Goal: Complete application form: Complete application form

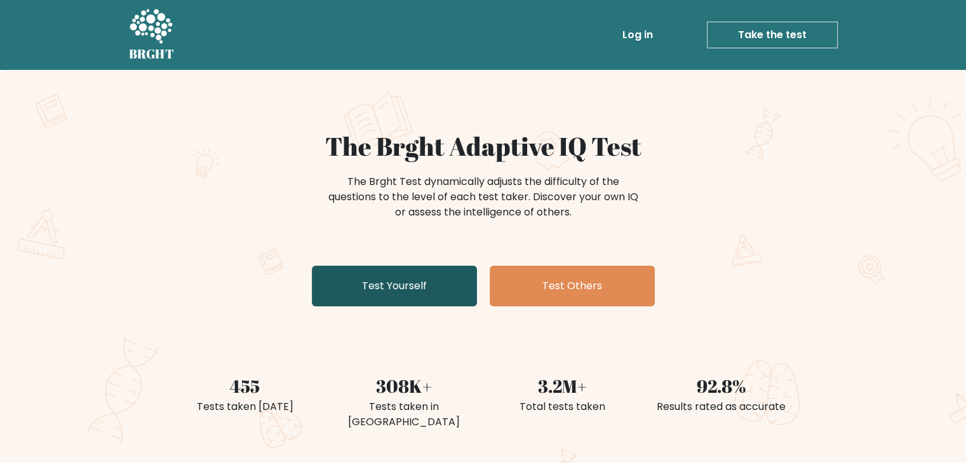
click at [404, 279] on link "Test Yourself" at bounding box center [394, 286] width 165 height 41
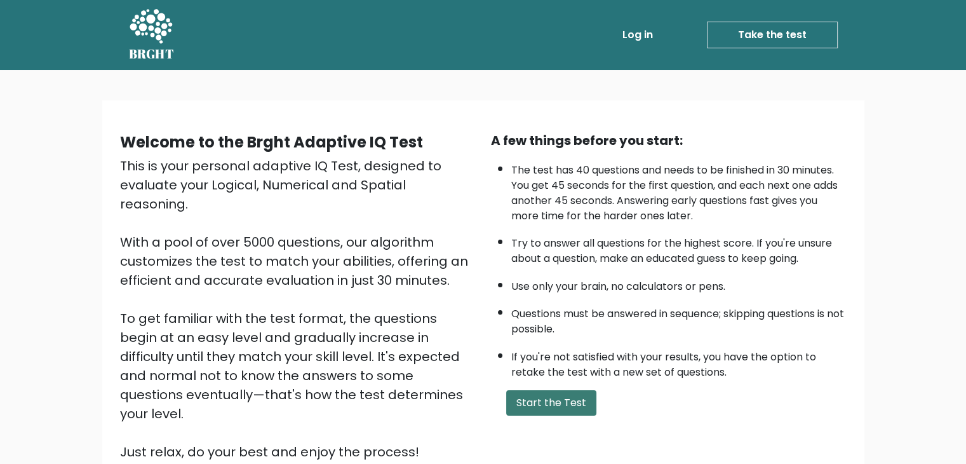
click at [546, 391] on button "Start the Test" at bounding box center [551, 402] width 90 height 25
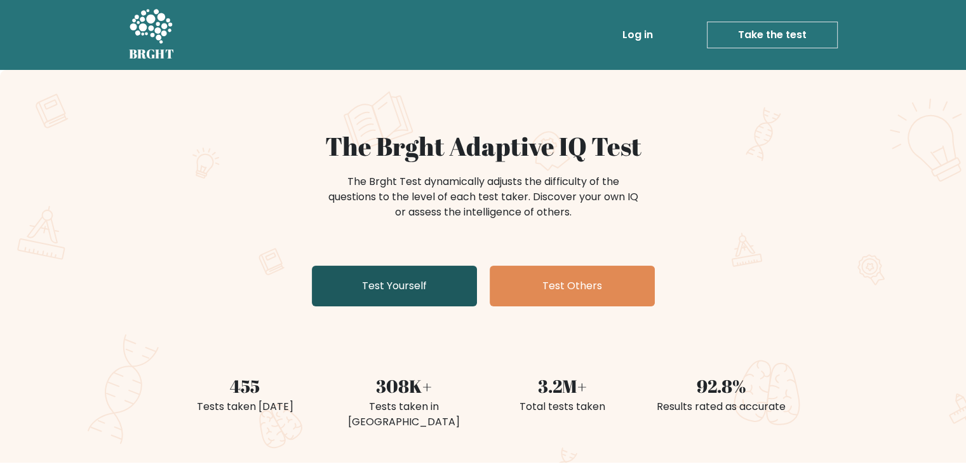
click at [375, 298] on link "Test Yourself" at bounding box center [394, 286] width 165 height 41
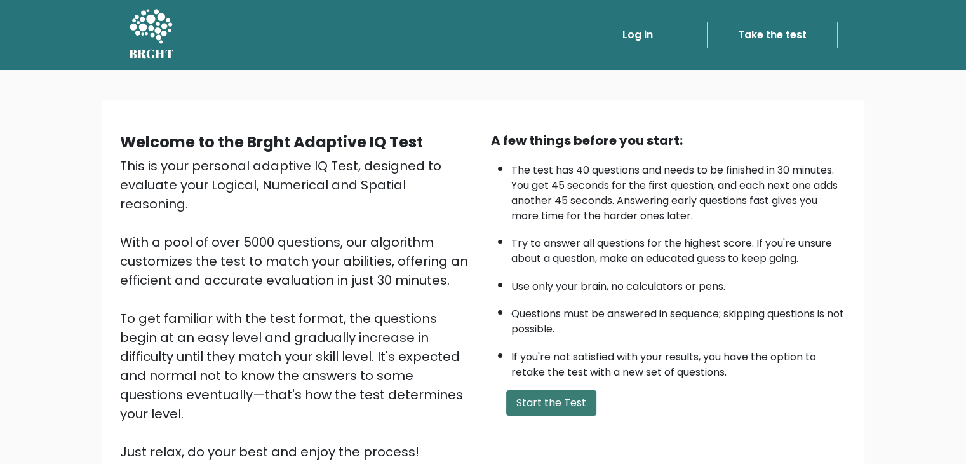
click at [524, 397] on button "Start the Test" at bounding box center [551, 402] width 90 height 25
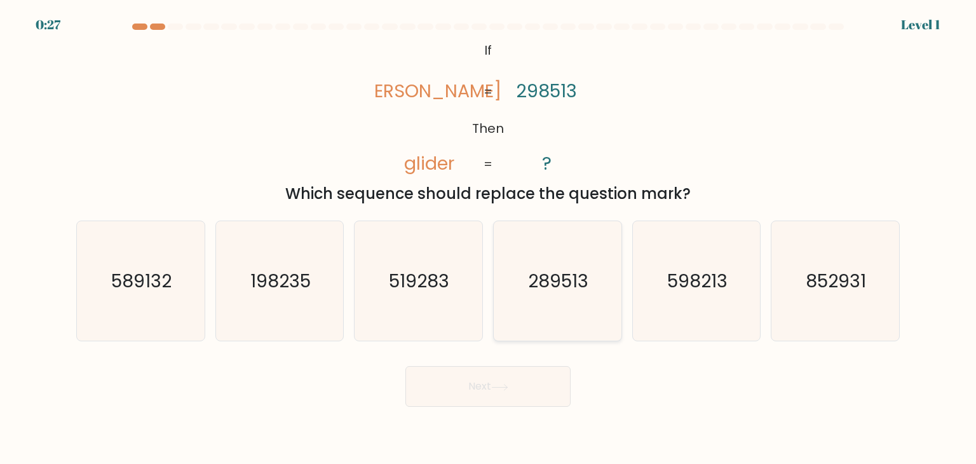
click at [537, 262] on icon "289513" at bounding box center [556, 280] width 119 height 119
click at [489, 238] on input "d. 289513" at bounding box center [488, 235] width 1 height 6
radio input "true"
click at [517, 381] on button "Next" at bounding box center [487, 386] width 165 height 41
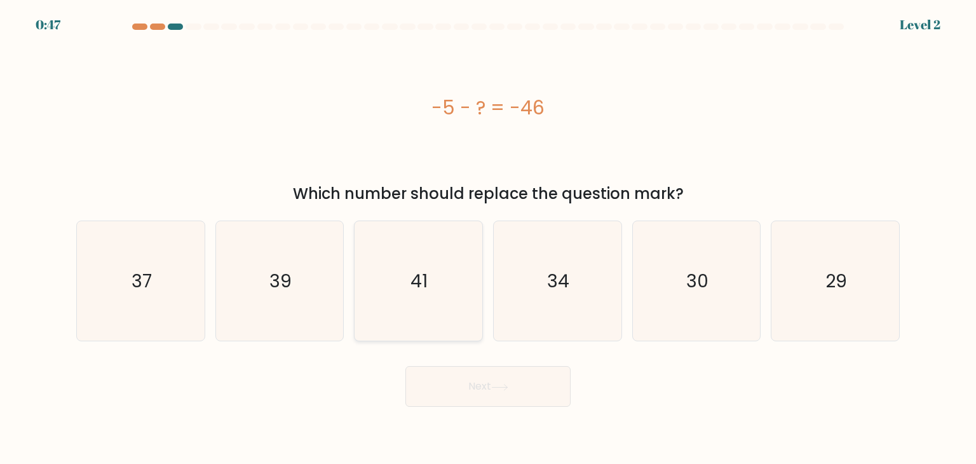
click at [412, 304] on icon "41" at bounding box center [417, 280] width 119 height 119
click at [488, 238] on input "c. 41" at bounding box center [488, 235] width 1 height 6
radio input "true"
click at [486, 384] on button "Next" at bounding box center [487, 386] width 165 height 41
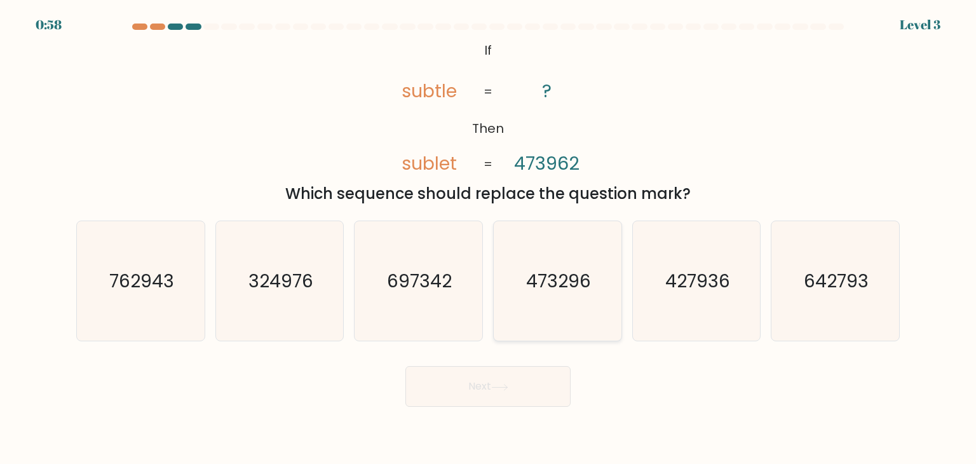
click at [539, 273] on text "473296" at bounding box center [558, 280] width 65 height 25
click at [489, 238] on input "d. 473296" at bounding box center [488, 235] width 1 height 6
radio input "true"
click at [520, 379] on button "Next" at bounding box center [487, 386] width 165 height 41
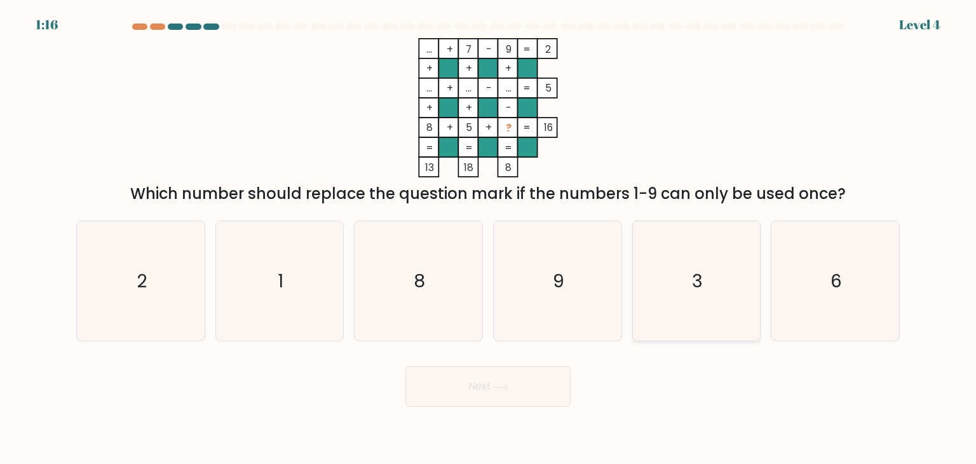
click at [725, 296] on icon "3" at bounding box center [696, 280] width 119 height 119
click at [489, 238] on input "e. 3" at bounding box center [488, 235] width 1 height 6
radio input "true"
click at [566, 377] on button "Next" at bounding box center [487, 386] width 165 height 41
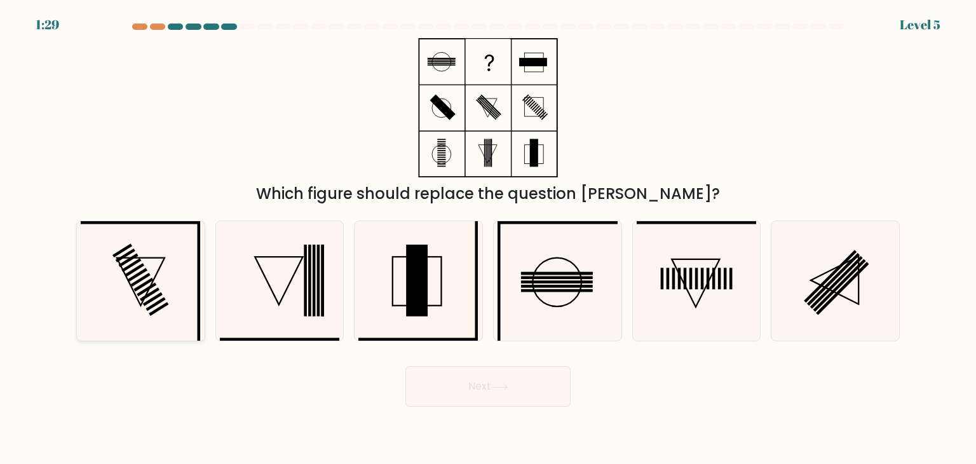
click at [160, 288] on icon at bounding box center [140, 280] width 119 height 119
click at [488, 238] on input "a." at bounding box center [488, 235] width 1 height 6
radio input "true"
click at [486, 400] on button "Next" at bounding box center [487, 386] width 165 height 41
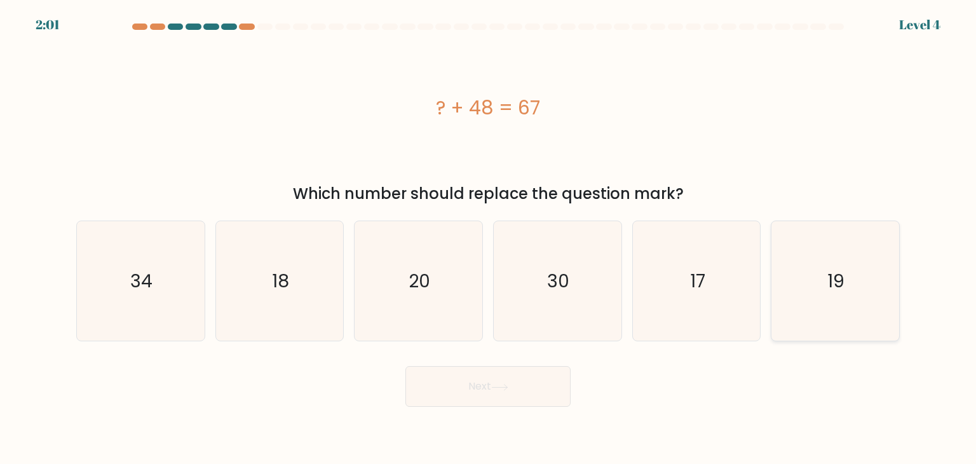
click at [843, 282] on text "19" at bounding box center [836, 280] width 17 height 25
click at [489, 238] on input "f. 19" at bounding box center [488, 235] width 1 height 6
radio input "true"
click at [531, 385] on button "Next" at bounding box center [487, 386] width 165 height 41
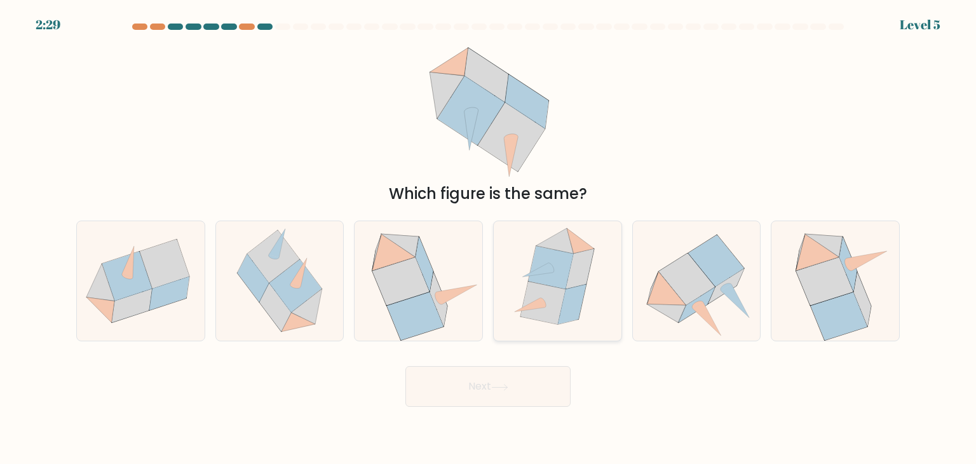
click at [563, 319] on icon at bounding box center [572, 304] width 28 height 40
click at [489, 238] on input "d." at bounding box center [488, 235] width 1 height 6
radio input "true"
click at [522, 388] on button "Next" at bounding box center [487, 386] width 165 height 41
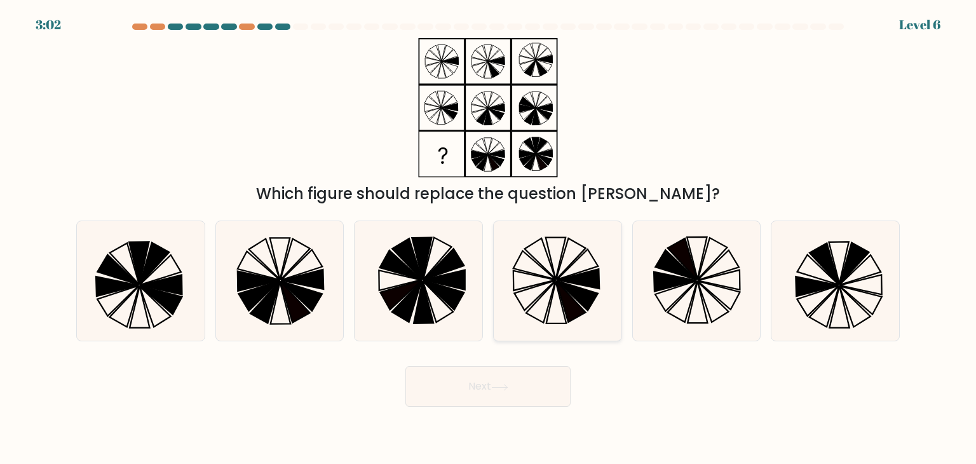
click at [551, 293] on icon at bounding box center [556, 280] width 119 height 119
click at [489, 238] on input "d." at bounding box center [488, 235] width 1 height 6
radio input "true"
click at [501, 379] on button "Next" at bounding box center [487, 386] width 165 height 41
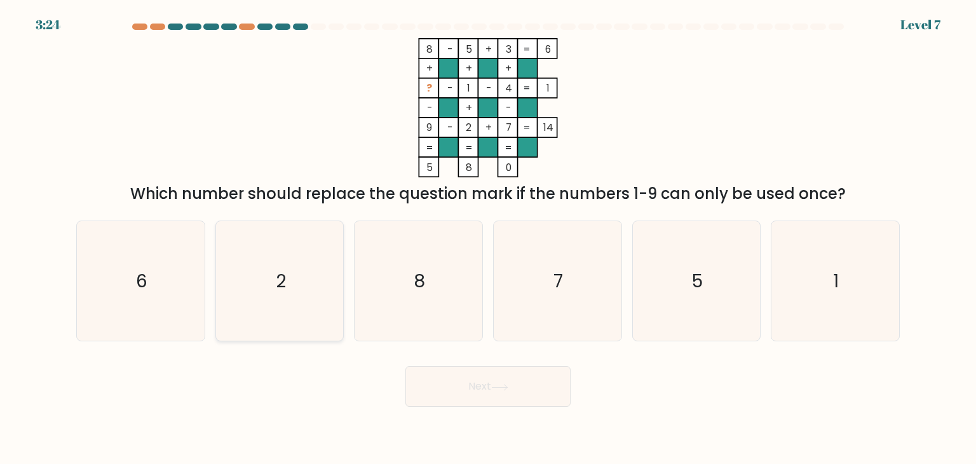
click at [297, 293] on icon "2" at bounding box center [279, 280] width 119 height 119
click at [488, 238] on input "b. 2" at bounding box center [488, 235] width 1 height 6
radio input "true"
click at [463, 382] on button "Next" at bounding box center [487, 386] width 165 height 41
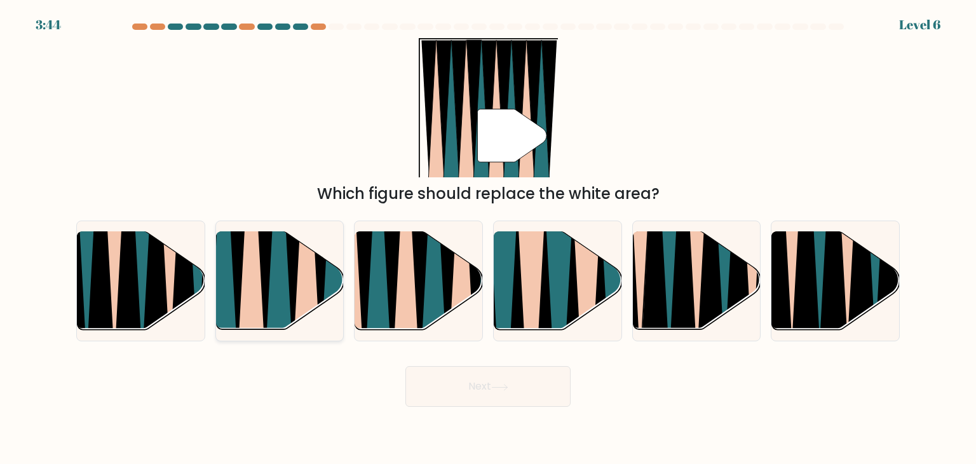
click at [285, 282] on icon at bounding box center [278, 232] width 29 height 255
click at [488, 238] on input "b." at bounding box center [488, 235] width 1 height 6
radio input "true"
click at [445, 376] on button "Next" at bounding box center [487, 386] width 165 height 41
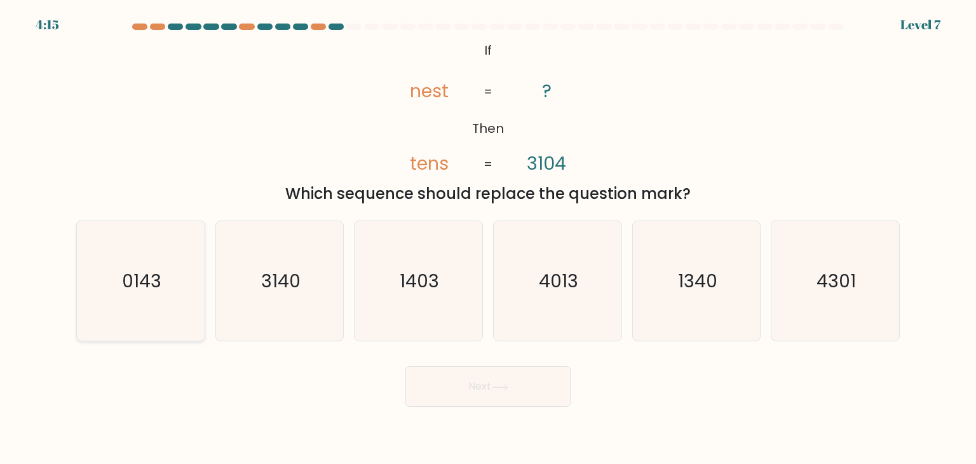
click at [125, 294] on icon "0143" at bounding box center [140, 280] width 119 height 119
click at [488, 238] on input "a. 0143" at bounding box center [488, 235] width 1 height 6
radio input "true"
click at [424, 384] on button "Next" at bounding box center [487, 386] width 165 height 41
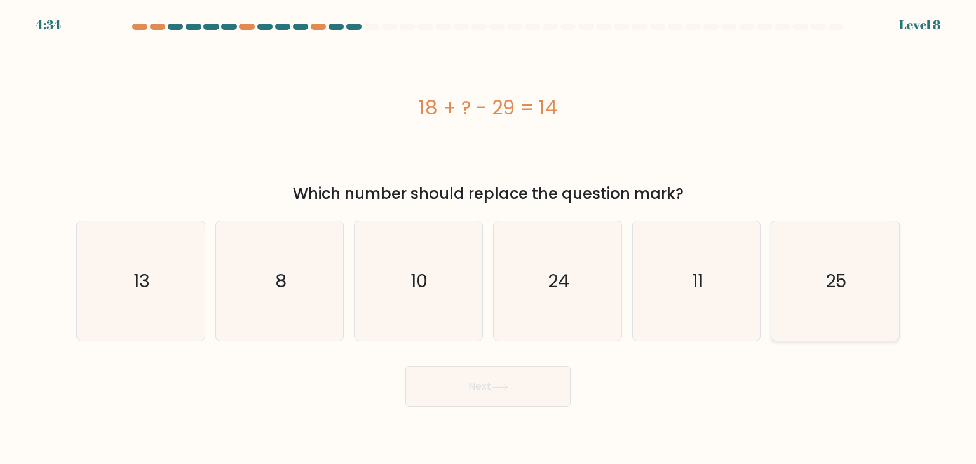
click at [795, 284] on icon "25" at bounding box center [834, 280] width 119 height 119
click at [489, 238] on input "f. 25" at bounding box center [488, 235] width 1 height 6
radio input "true"
click at [493, 393] on button "Next" at bounding box center [487, 386] width 165 height 41
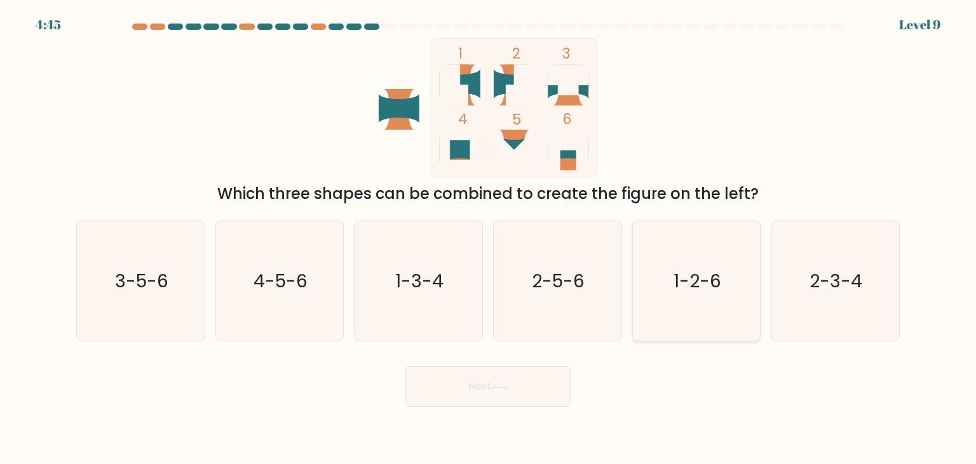
click at [684, 290] on text "1-2-6" at bounding box center [697, 280] width 48 height 25
click at [489, 238] on input "e. 1-2-6" at bounding box center [488, 235] width 1 height 6
radio input "true"
click at [468, 382] on button "Next" at bounding box center [487, 386] width 165 height 41
click at [511, 399] on button "Next" at bounding box center [487, 386] width 165 height 41
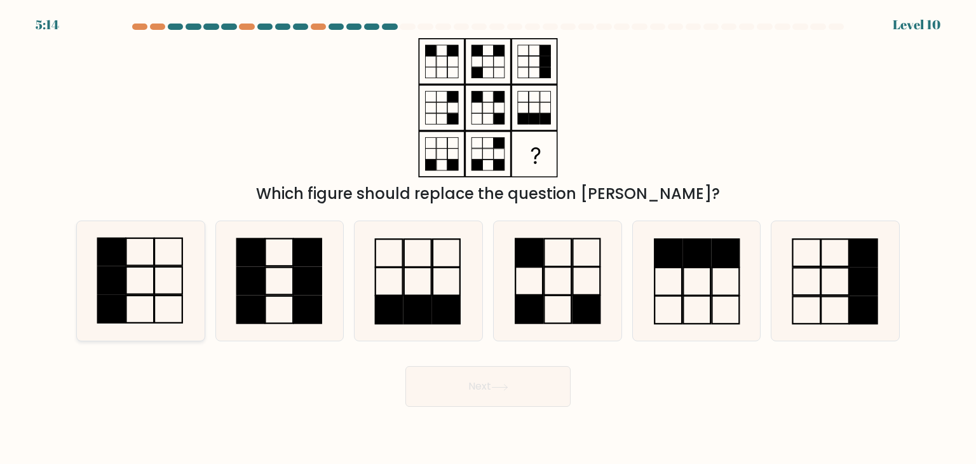
click at [122, 293] on rect at bounding box center [112, 280] width 28 height 27
click at [488, 238] on input "a." at bounding box center [488, 235] width 1 height 6
radio input "true"
click at [690, 281] on icon at bounding box center [696, 280] width 119 height 119
click at [489, 238] on input "e." at bounding box center [488, 235] width 1 height 6
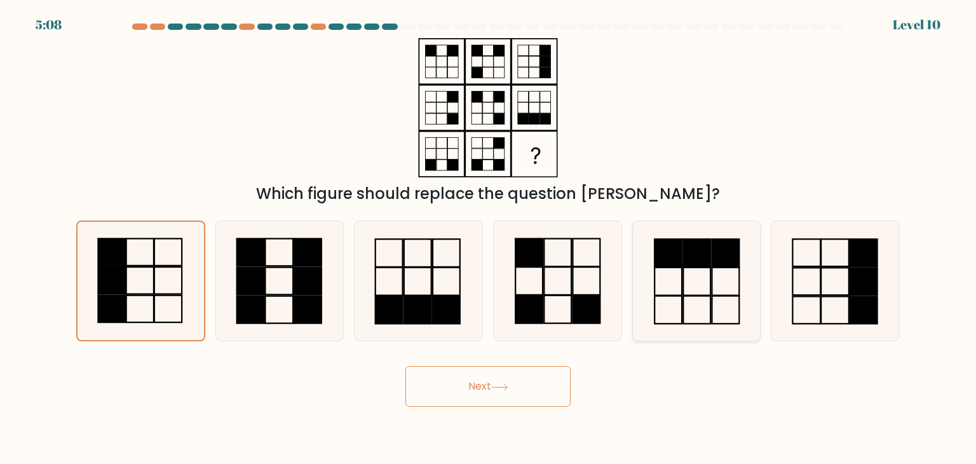
radio input "true"
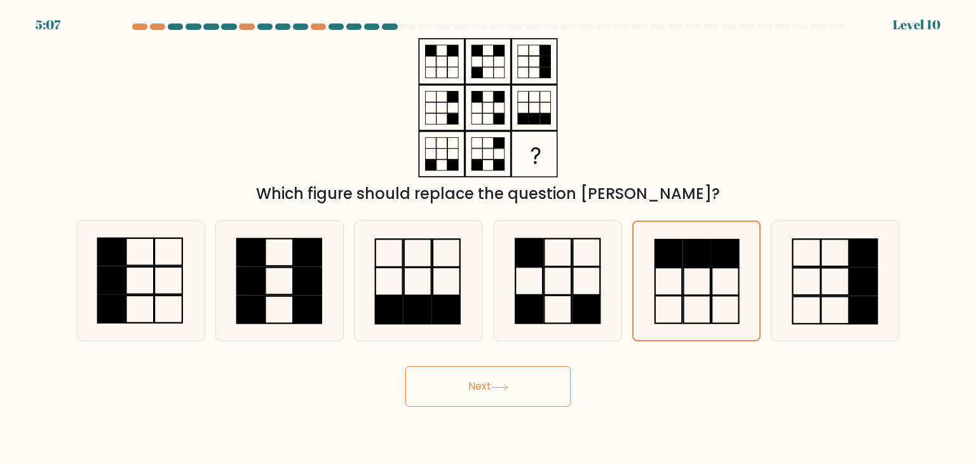
click at [496, 387] on icon at bounding box center [499, 387] width 17 height 7
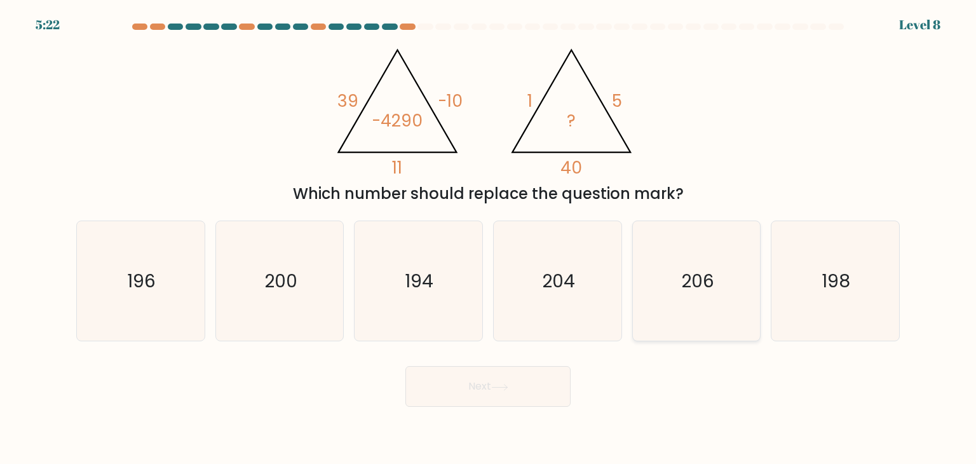
click at [654, 311] on icon "206" at bounding box center [696, 280] width 119 height 119
click at [489, 238] on input "e. 206" at bounding box center [488, 235] width 1 height 6
radio input "true"
click at [489, 411] on body "5:21 Level 8" at bounding box center [488, 232] width 976 height 464
click at [493, 405] on button "Next" at bounding box center [487, 386] width 165 height 41
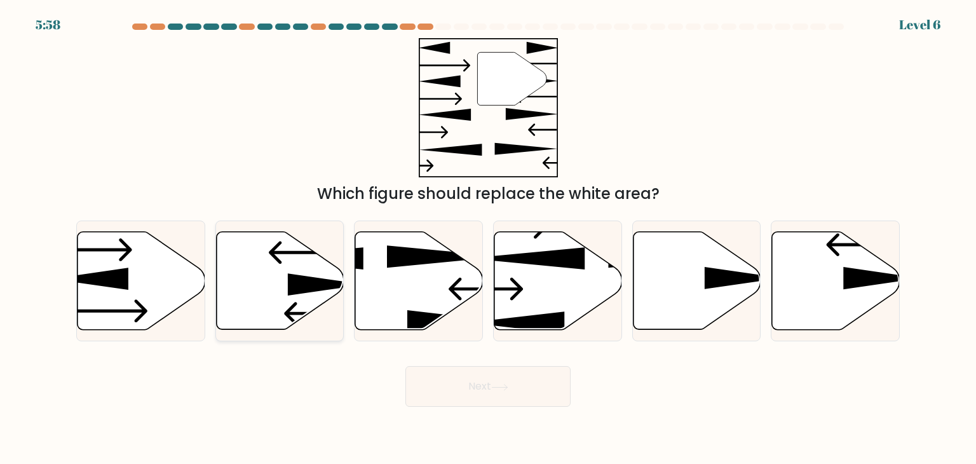
click at [281, 294] on icon at bounding box center [280, 281] width 128 height 98
click at [488, 238] on input "b." at bounding box center [488, 235] width 1 height 6
radio input "true"
click at [468, 381] on button "Next" at bounding box center [487, 386] width 165 height 41
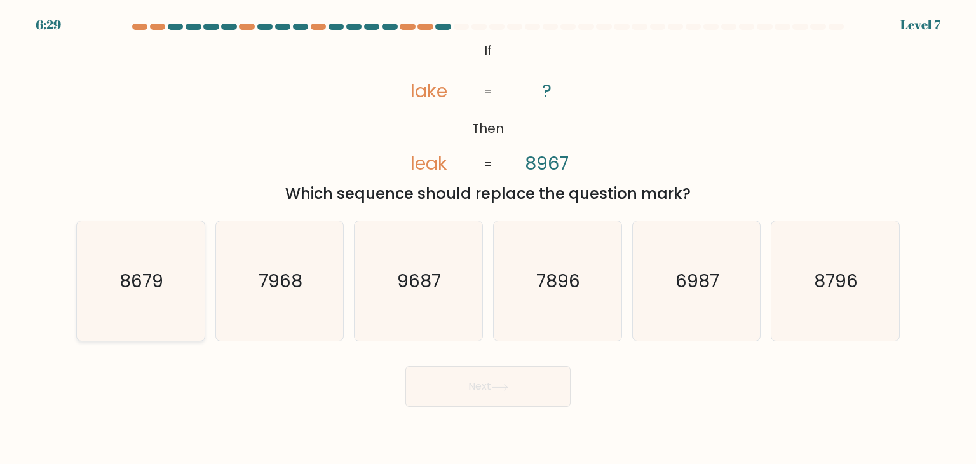
click at [154, 306] on icon "8679" at bounding box center [140, 280] width 119 height 119
click at [488, 238] on input "a. 8679" at bounding box center [488, 235] width 1 height 6
radio input "true"
click at [471, 389] on button "Next" at bounding box center [487, 386] width 165 height 41
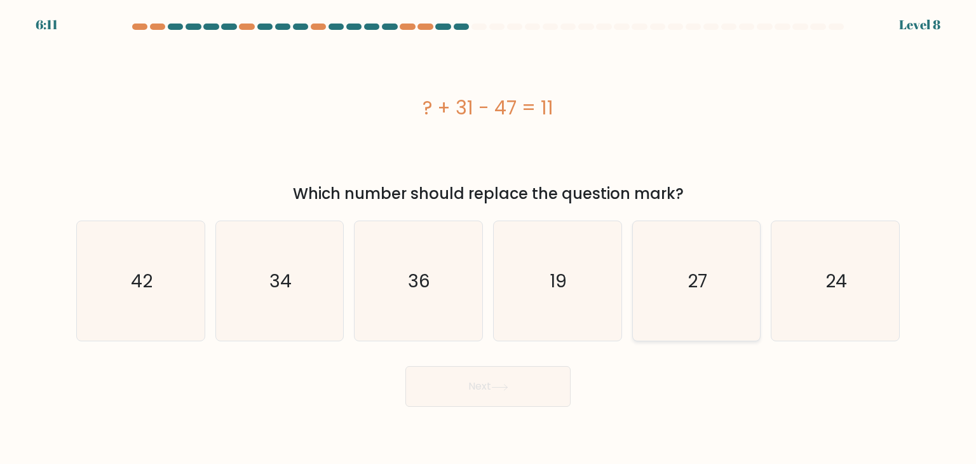
click at [666, 267] on icon "27" at bounding box center [696, 280] width 119 height 119
click at [489, 238] on input "e. 27" at bounding box center [488, 235] width 1 height 6
radio input "true"
click at [492, 382] on button "Next" at bounding box center [487, 386] width 165 height 41
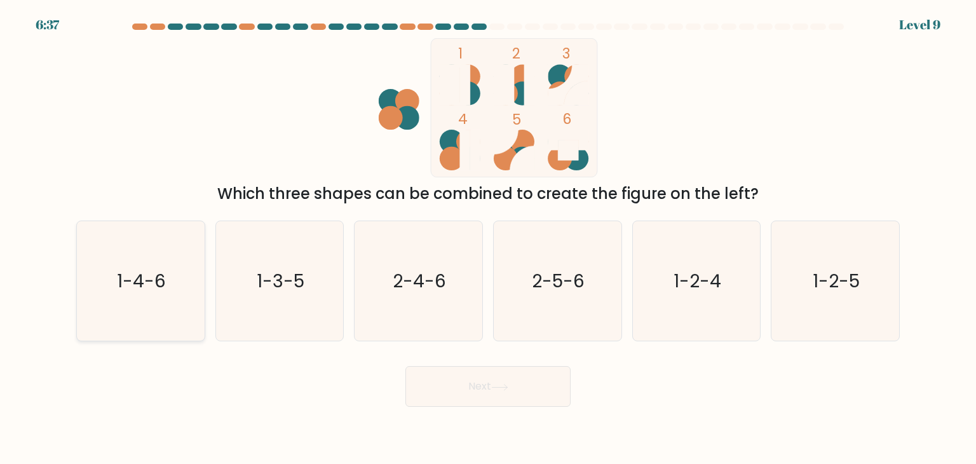
click at [186, 309] on icon "1-4-6" at bounding box center [140, 280] width 119 height 119
click at [488, 238] on input "a. 1-4-6" at bounding box center [488, 235] width 1 height 6
radio input "true"
click at [469, 398] on button "Next" at bounding box center [487, 386] width 165 height 41
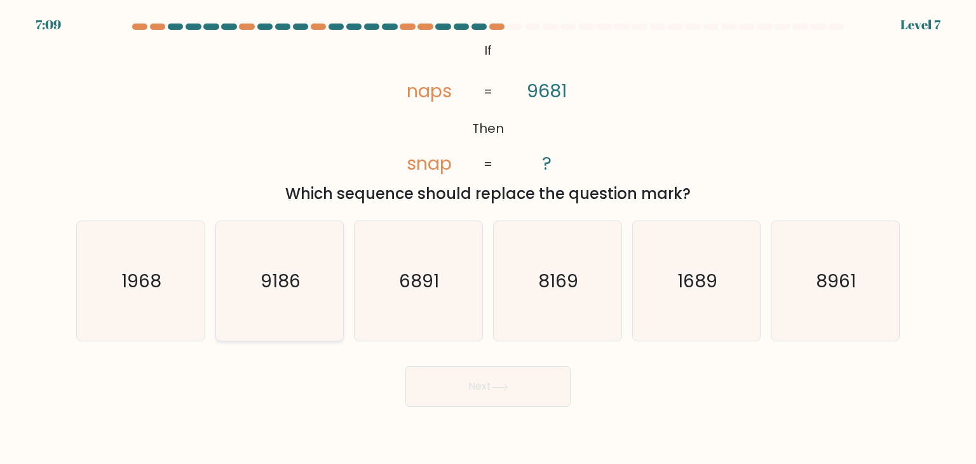
click at [320, 308] on icon "9186" at bounding box center [279, 280] width 119 height 119
click at [488, 238] on input "b. 9186" at bounding box center [488, 235] width 1 height 6
radio input "true"
click at [490, 384] on button "Next" at bounding box center [487, 386] width 165 height 41
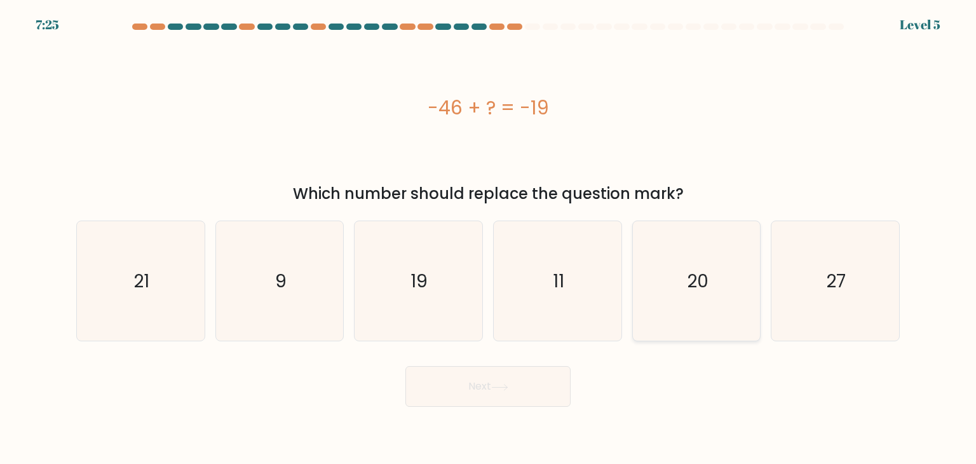
click at [684, 301] on icon "20" at bounding box center [696, 280] width 119 height 119
click at [489, 238] on input "e. 20" at bounding box center [488, 235] width 1 height 6
radio input "true"
click at [531, 382] on button "Next" at bounding box center [487, 386] width 165 height 41
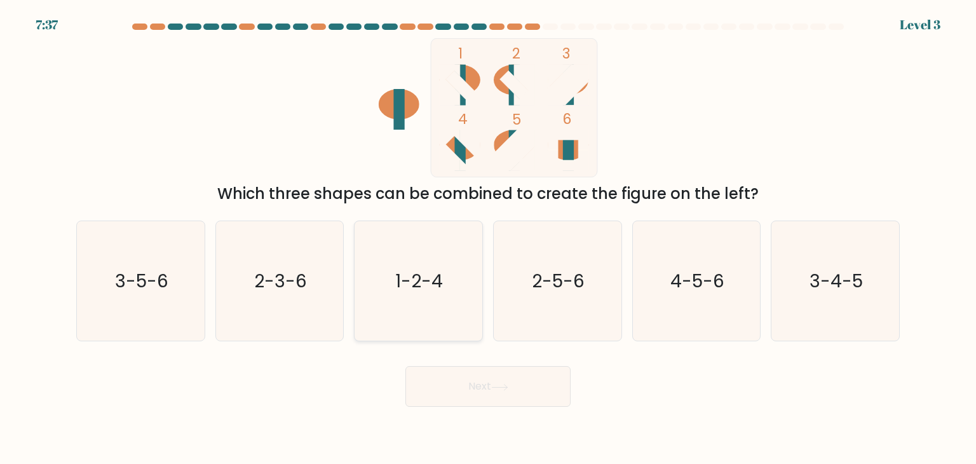
click at [463, 292] on icon "1-2-4" at bounding box center [417, 280] width 119 height 119
click at [488, 238] on input "c. 1-2-4" at bounding box center [488, 235] width 1 height 6
radio input "true"
click at [506, 395] on button "Next" at bounding box center [487, 386] width 165 height 41
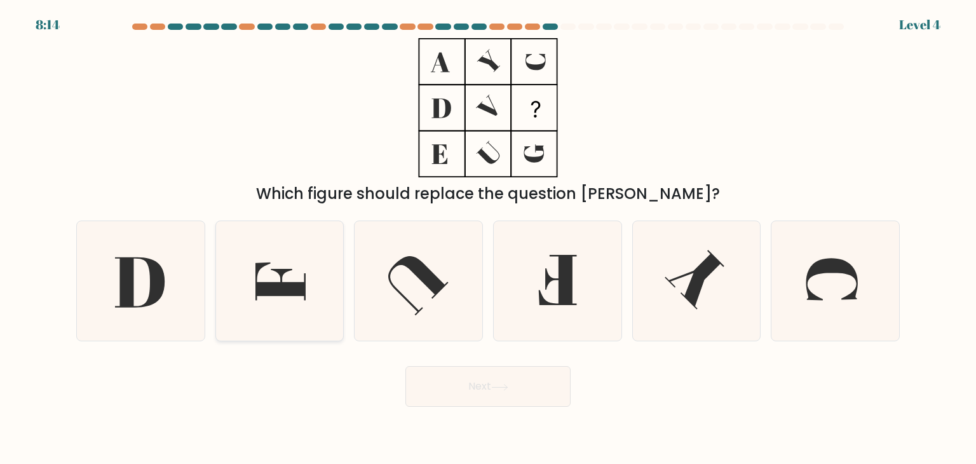
click at [322, 313] on icon at bounding box center [279, 280] width 119 height 119
click at [488, 238] on input "b." at bounding box center [488, 235] width 1 height 6
radio input "true"
click at [492, 370] on button "Next" at bounding box center [487, 386] width 165 height 41
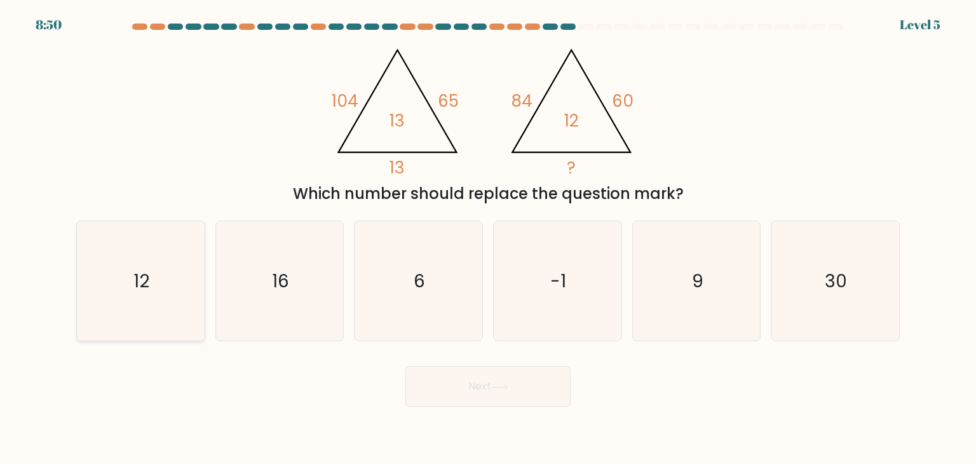
click at [152, 303] on icon "12" at bounding box center [140, 280] width 119 height 119
click at [488, 238] on input "a. 12" at bounding box center [488, 235] width 1 height 6
radio input "true"
click at [477, 374] on button "Next" at bounding box center [487, 386] width 165 height 41
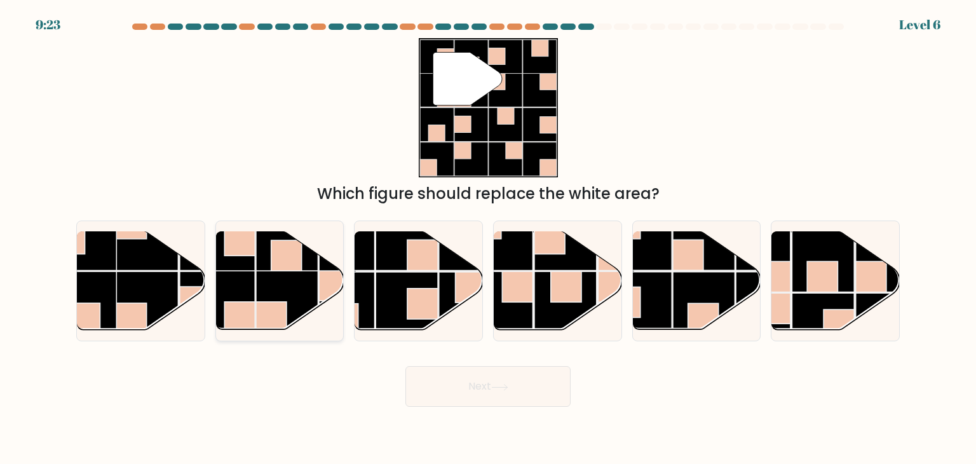
click at [267, 286] on rect at bounding box center [287, 301] width 62 height 62
click at [488, 238] on input "b." at bounding box center [488, 235] width 1 height 6
radio input "true"
click at [475, 386] on button "Next" at bounding box center [487, 386] width 165 height 41
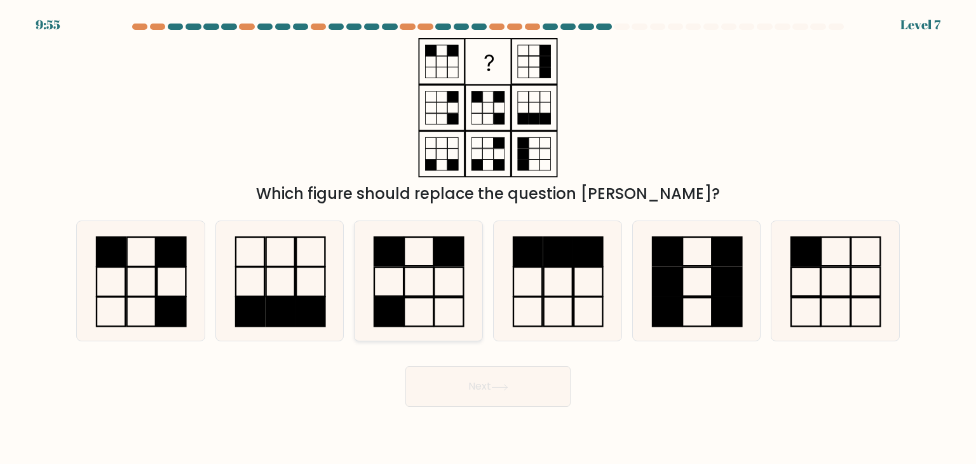
click at [403, 262] on rect at bounding box center [388, 251] width 29 height 29
click at [488, 238] on input "c." at bounding box center [488, 235] width 1 height 6
radio input "true"
click at [461, 382] on button "Next" at bounding box center [487, 386] width 165 height 41
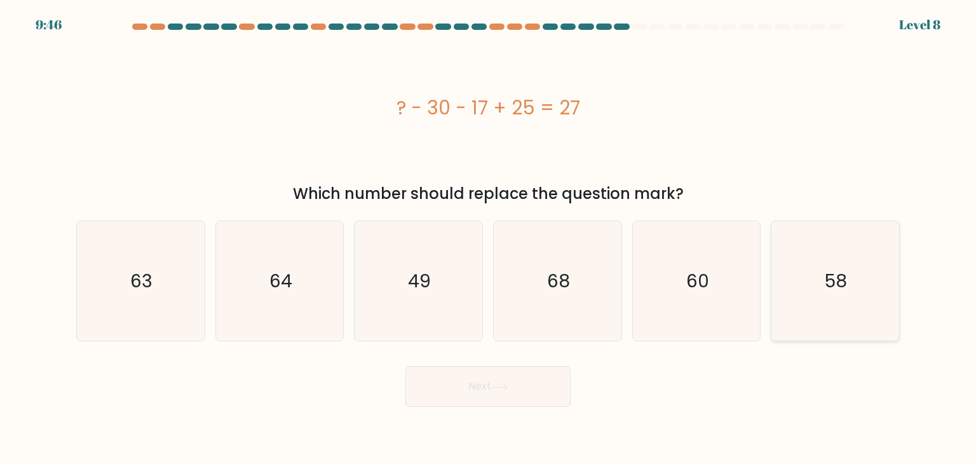
click at [830, 313] on icon "58" at bounding box center [834, 280] width 119 height 119
click at [489, 238] on input "f. 58" at bounding box center [488, 235] width 1 height 6
radio input "true"
click at [524, 374] on button "Next" at bounding box center [487, 386] width 165 height 41
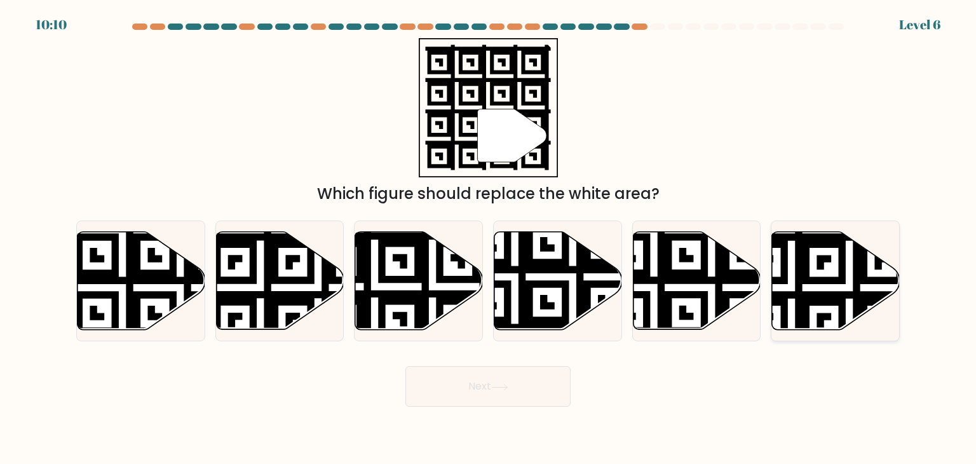
click at [814, 269] on icon at bounding box center [836, 281] width 128 height 98
click at [489, 238] on input "f." at bounding box center [488, 235] width 1 height 6
radio input "true"
click at [484, 395] on button "Next" at bounding box center [487, 386] width 165 height 41
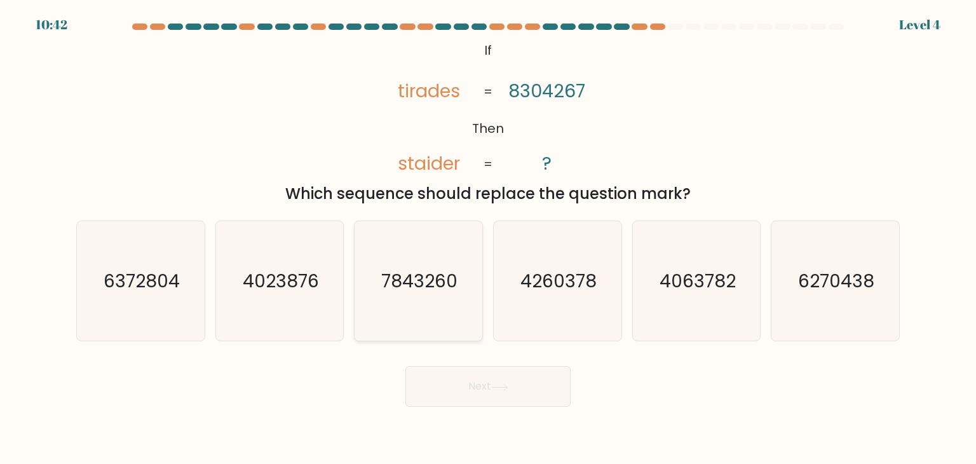
click at [450, 293] on icon "7843260" at bounding box center [417, 280] width 119 height 119
click at [488, 238] on input "c. 7843260" at bounding box center [488, 235] width 1 height 6
radio input "true"
click at [475, 401] on button "Next" at bounding box center [487, 386] width 165 height 41
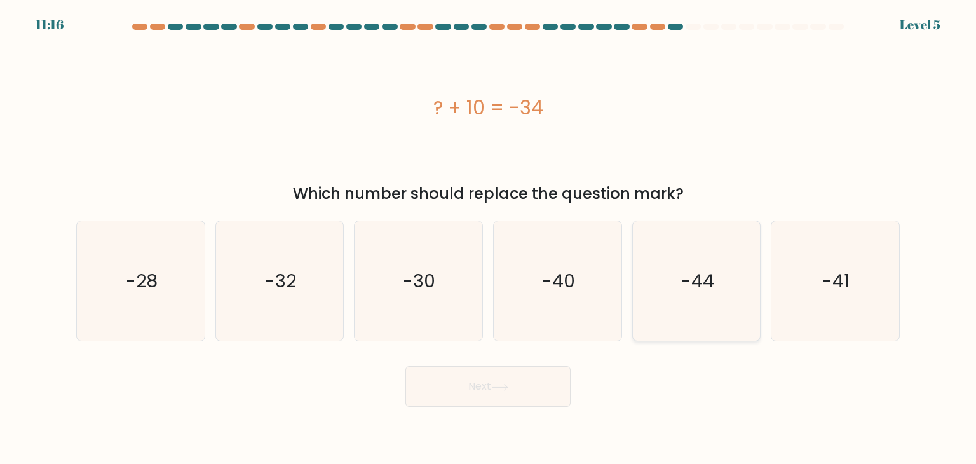
click at [666, 295] on icon "-44" at bounding box center [696, 280] width 119 height 119
click at [489, 238] on input "e. -44" at bounding box center [488, 235] width 1 height 6
radio input "true"
click at [518, 392] on button "Next" at bounding box center [487, 386] width 165 height 41
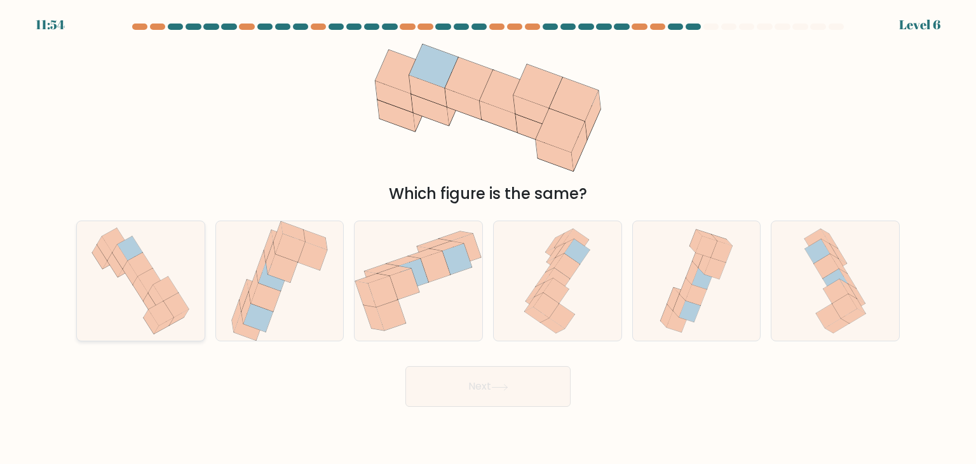
click at [165, 303] on icon at bounding box center [176, 305] width 25 height 24
click at [488, 238] on input "a." at bounding box center [488, 235] width 1 height 6
radio input "true"
click at [489, 397] on button "Next" at bounding box center [487, 386] width 165 height 41
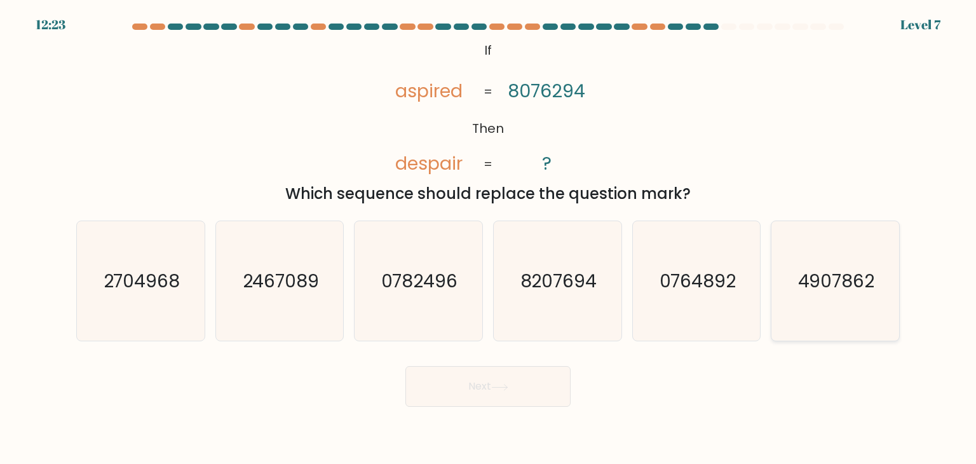
click at [827, 320] on icon "4907862" at bounding box center [834, 280] width 119 height 119
click at [489, 238] on input "f. 4907862" at bounding box center [488, 235] width 1 height 6
radio input "true"
click at [531, 381] on button "Next" at bounding box center [487, 386] width 165 height 41
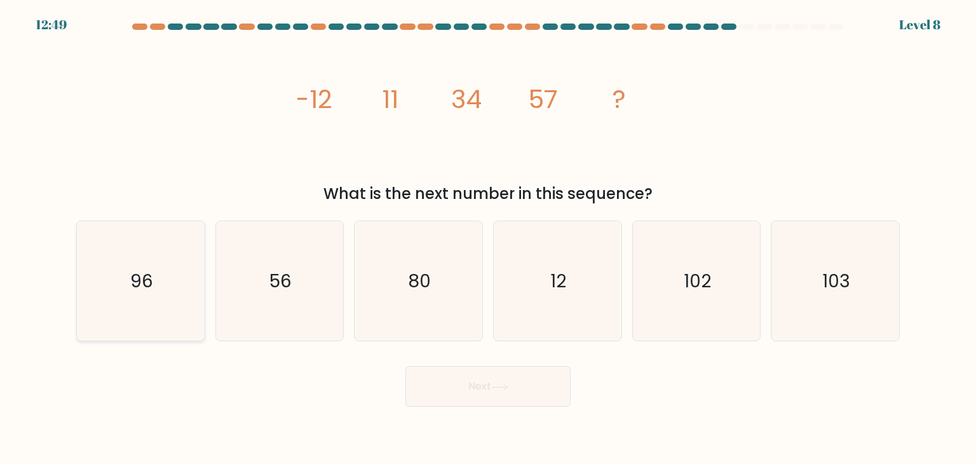
click at [158, 301] on icon "96" at bounding box center [140, 280] width 119 height 119
click at [488, 238] on input "a. 96" at bounding box center [488, 235] width 1 height 6
radio input "true"
click at [435, 386] on button "Next" at bounding box center [487, 386] width 165 height 41
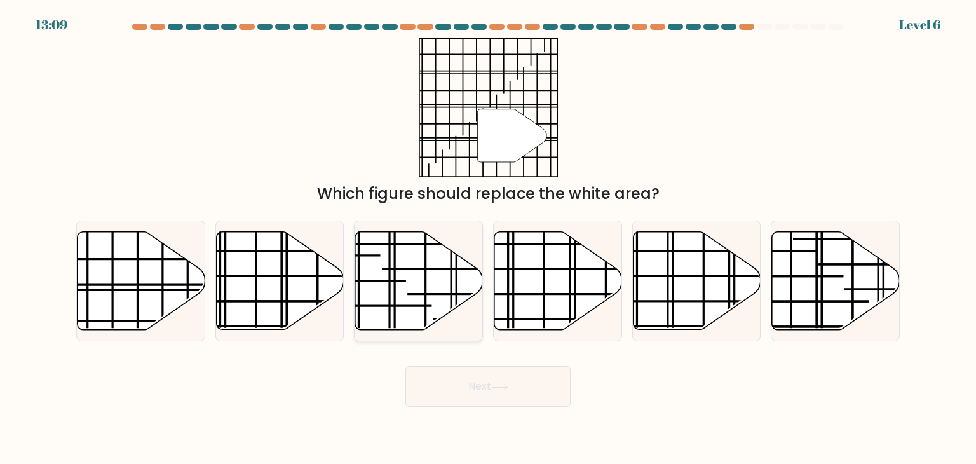
click at [417, 283] on icon at bounding box center [419, 281] width 128 height 98
click at [488, 238] on input "c." at bounding box center [488, 235] width 1 height 6
radio input "true"
click at [466, 384] on button "Next" at bounding box center [487, 386] width 165 height 41
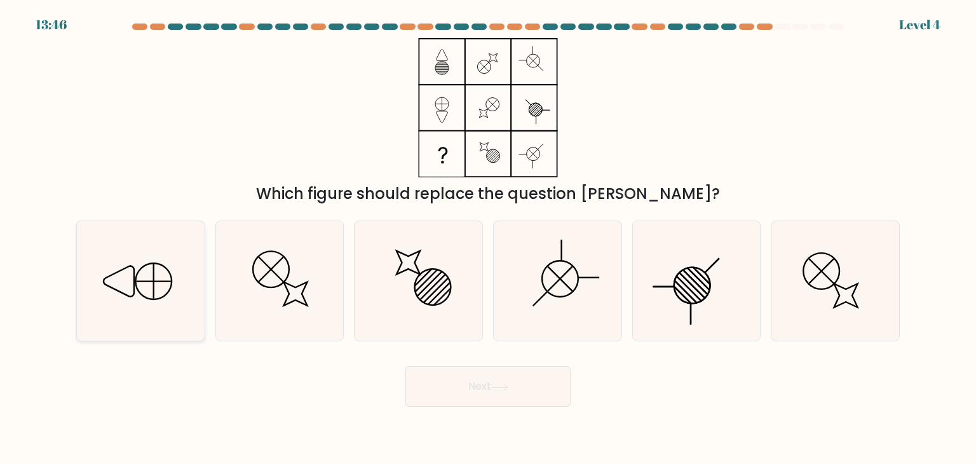
click at [118, 273] on icon at bounding box center [140, 280] width 119 height 119
click at [488, 238] on input "a." at bounding box center [488, 235] width 1 height 6
radio input "true"
click at [452, 382] on button "Next" at bounding box center [487, 386] width 165 height 41
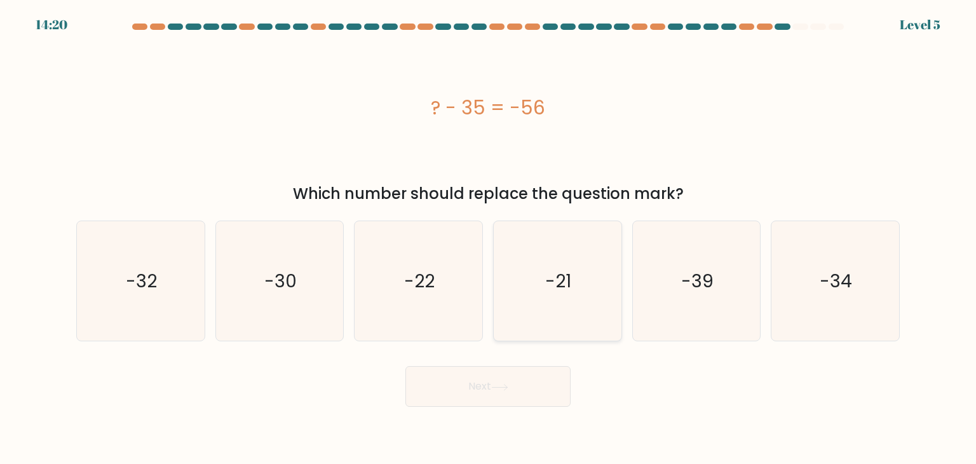
click at [536, 325] on icon "-21" at bounding box center [556, 280] width 119 height 119
click at [489, 238] on input "d. -21" at bounding box center [488, 235] width 1 height 6
radio input "true"
click at [496, 390] on icon at bounding box center [499, 387] width 17 height 7
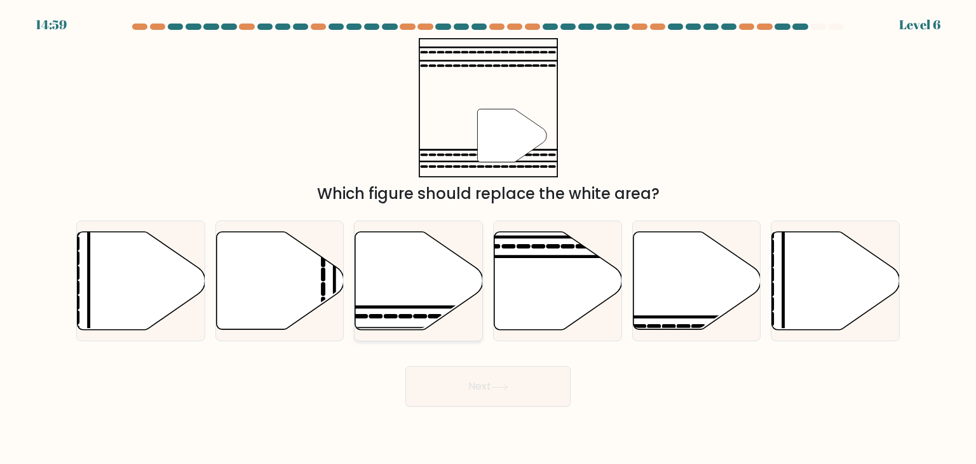
click at [403, 293] on icon at bounding box center [419, 281] width 128 height 98
click at [488, 238] on input "c." at bounding box center [488, 235] width 1 height 6
radio input "true"
click at [482, 398] on button "Next" at bounding box center [487, 386] width 165 height 41
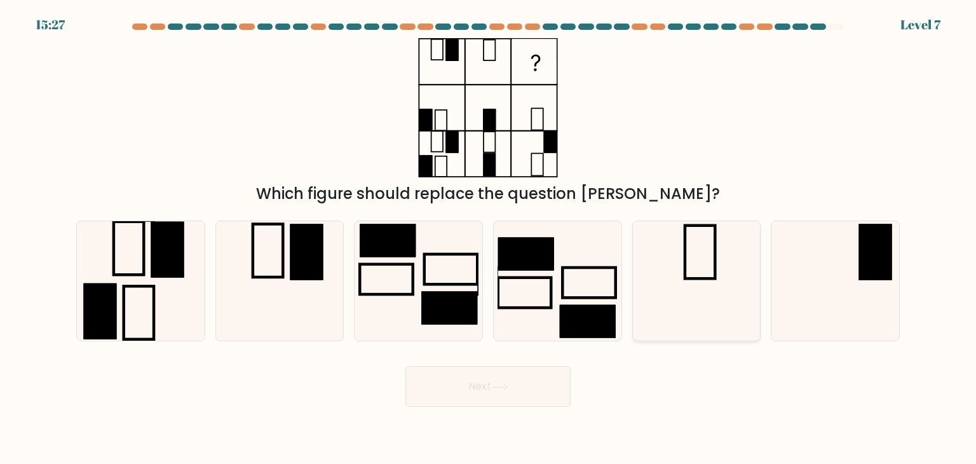
click at [672, 288] on icon at bounding box center [696, 280] width 119 height 119
click at [489, 238] on input "e." at bounding box center [488, 235] width 1 height 6
radio input "true"
click at [512, 377] on button "Next" at bounding box center [487, 386] width 165 height 41
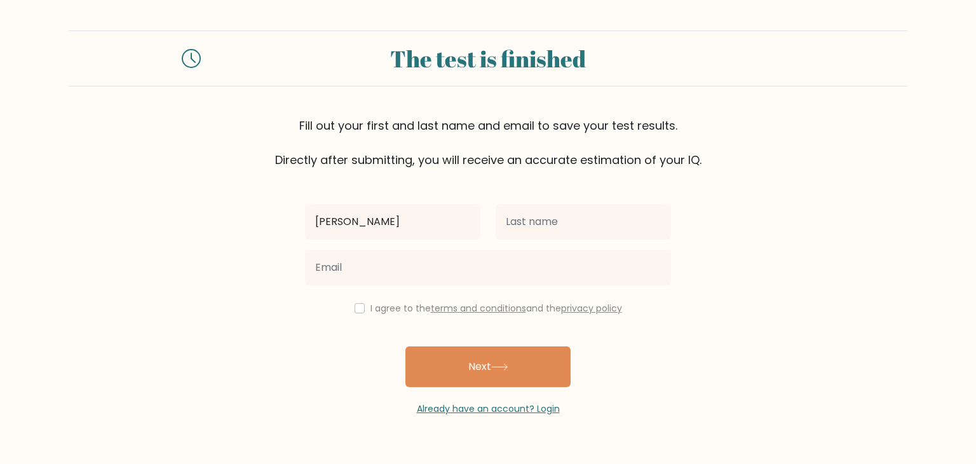
type input "george"
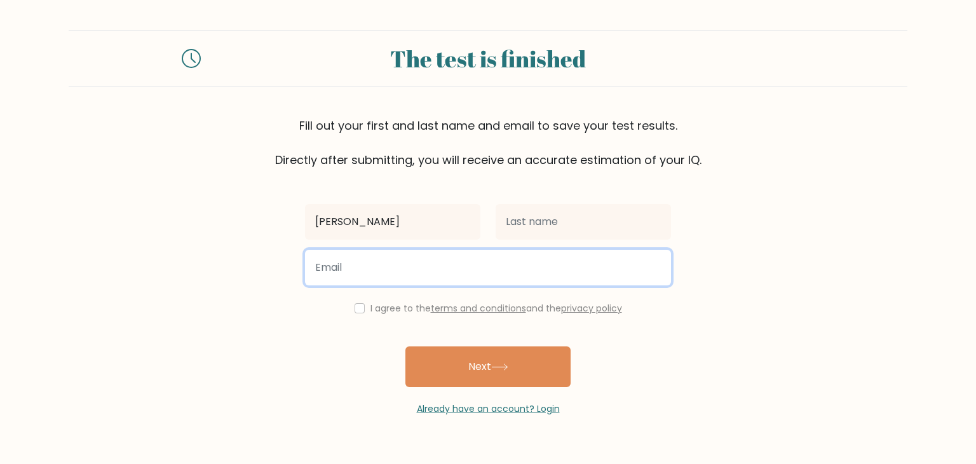
click at [407, 268] on input "email" at bounding box center [488, 268] width 366 height 36
type input "omen97go@gmail.com"
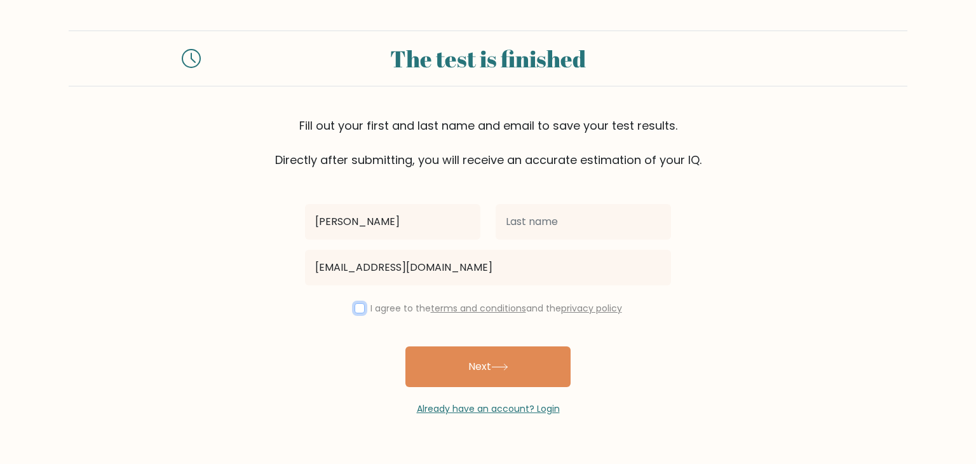
click at [358, 312] on input "checkbox" at bounding box center [360, 308] width 10 height 10
checkbox input "true"
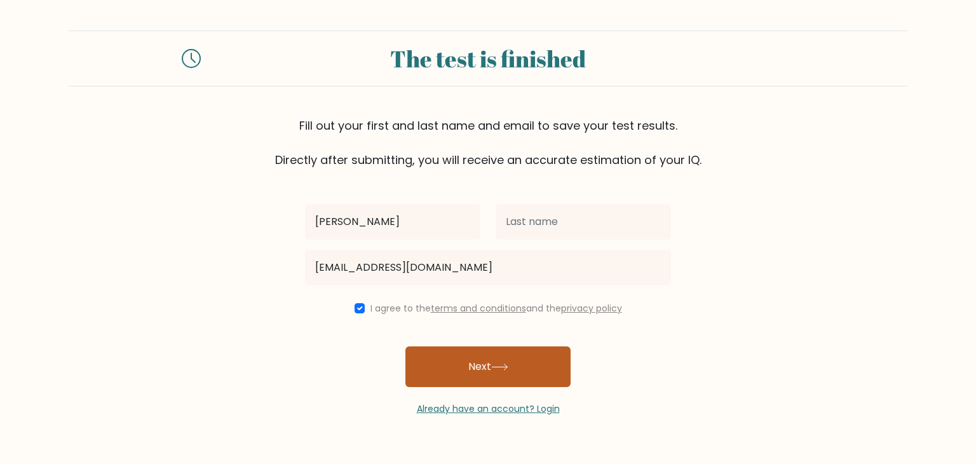
click at [456, 359] on button "Next" at bounding box center [487, 366] width 165 height 41
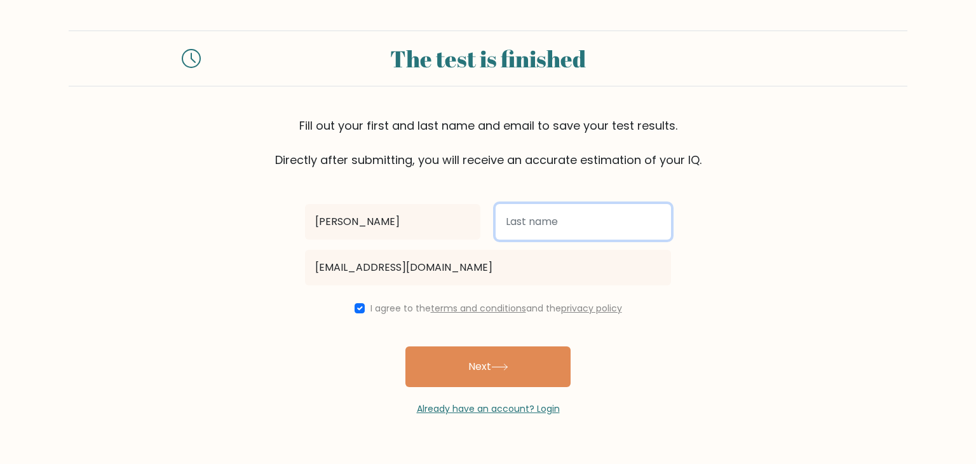
click at [572, 222] on input "text" at bounding box center [583, 222] width 175 height 36
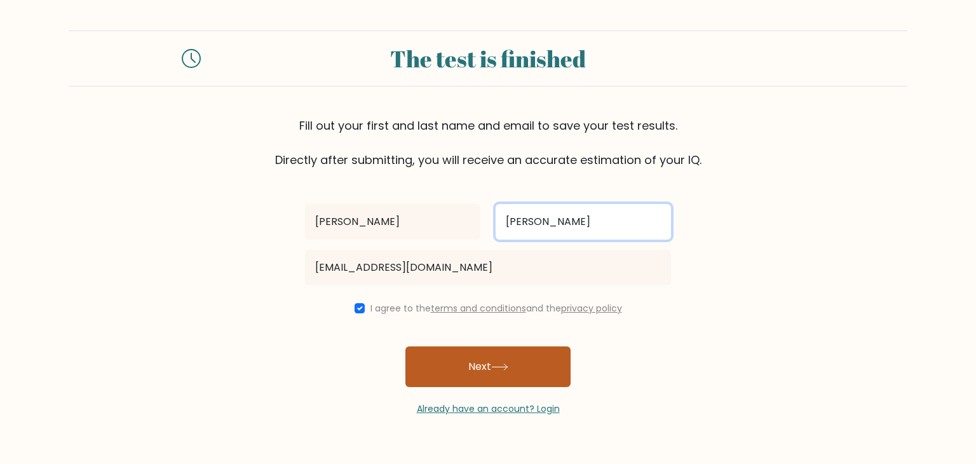
type input "oommen"
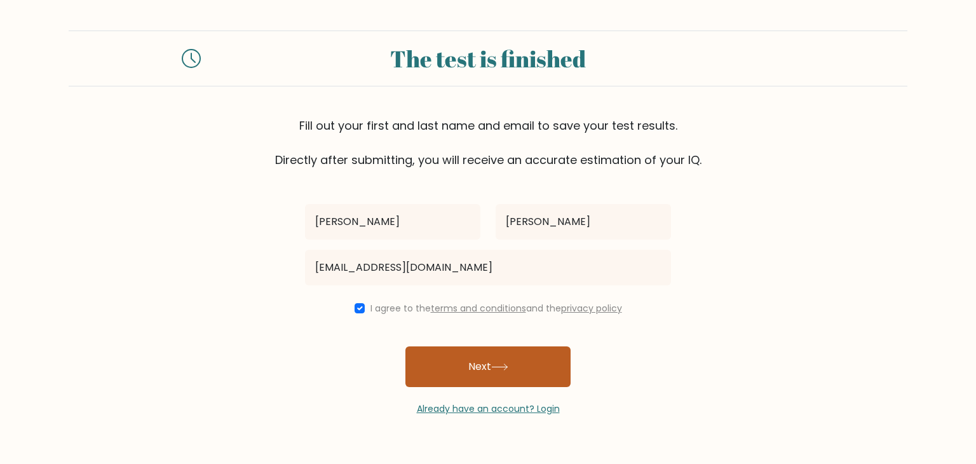
click at [517, 370] on button "Next" at bounding box center [487, 366] width 165 height 41
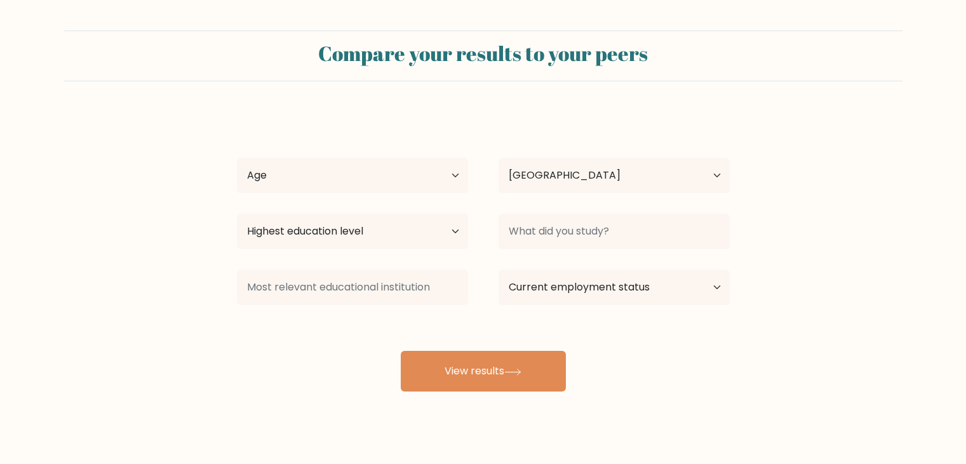
select select "IN"
click at [517, 370] on icon at bounding box center [512, 371] width 17 height 7
click at [445, 170] on select "Age Under 18 years old 18-24 years old 25-34 years old 35-44 years old 45-54 ye…" at bounding box center [352, 176] width 231 height 36
select select "25_34"
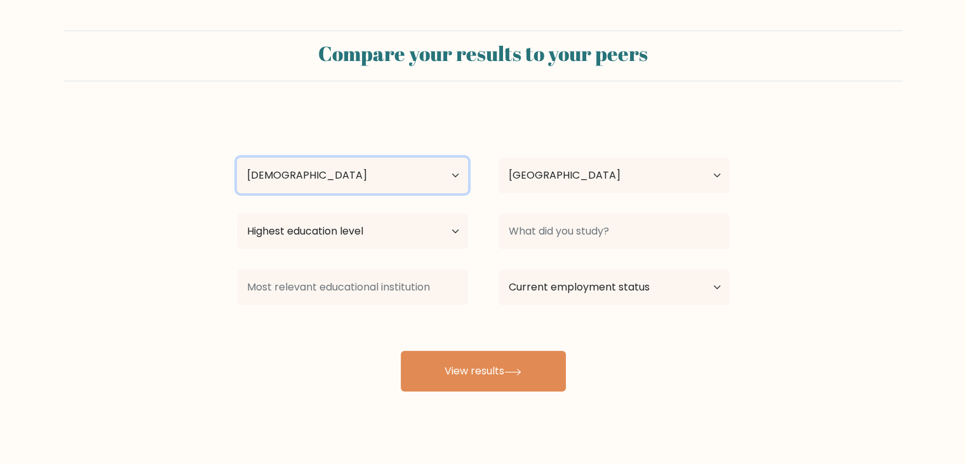
click at [237, 158] on select "Age Under 18 years old 18-24 years old 25-34 years old 35-44 years old 45-54 ye…" at bounding box center [352, 176] width 231 height 36
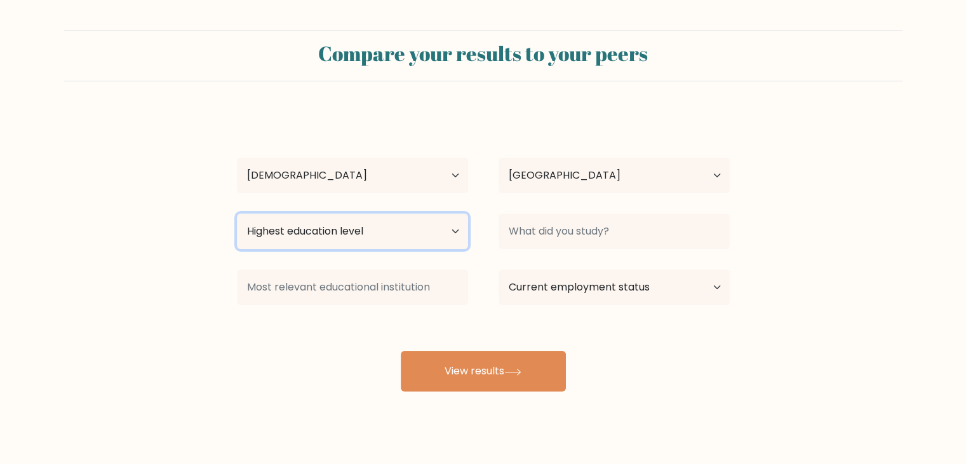
click at [408, 244] on select "Highest education level No schooling Primary Lower Secondary Upper Secondary Oc…" at bounding box center [352, 231] width 231 height 36
select select "masters_degree"
click at [237, 213] on select "Highest education level No schooling Primary Lower Secondary Upper Secondary Oc…" at bounding box center [352, 231] width 231 height 36
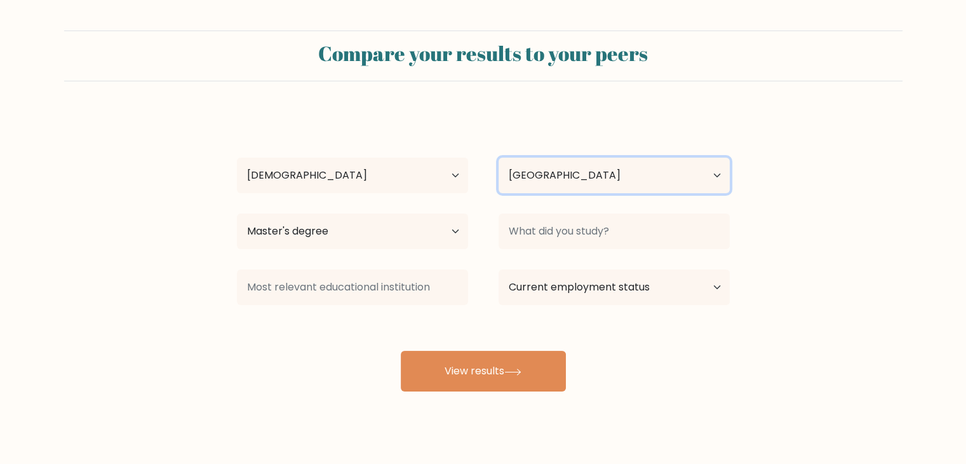
click at [630, 168] on select "Country Afghanistan Albania Algeria American Samoa Andorra Angola Anguilla Anta…" at bounding box center [614, 176] width 231 height 36
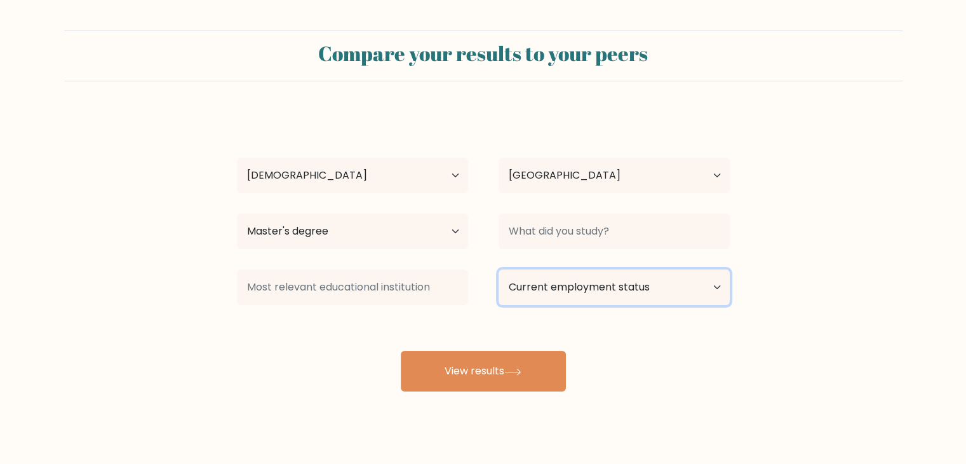
click at [620, 290] on select "Current employment status Employed Student Retired Other / prefer not to answer" at bounding box center [614, 287] width 231 height 36
select select "employed"
click at [499, 269] on select "Current employment status Employed Student Retired Other / prefer not to answer" at bounding box center [614, 287] width 231 height 36
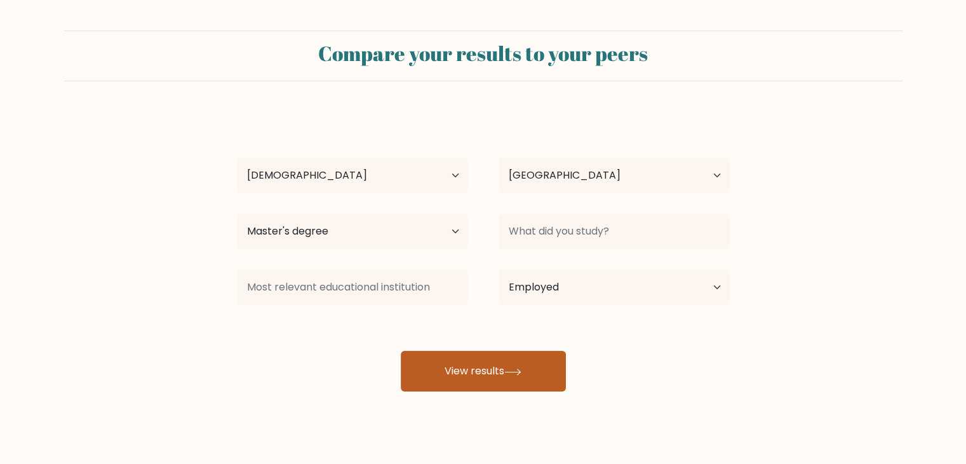
click at [521, 365] on button "View results" at bounding box center [483, 371] width 165 height 41
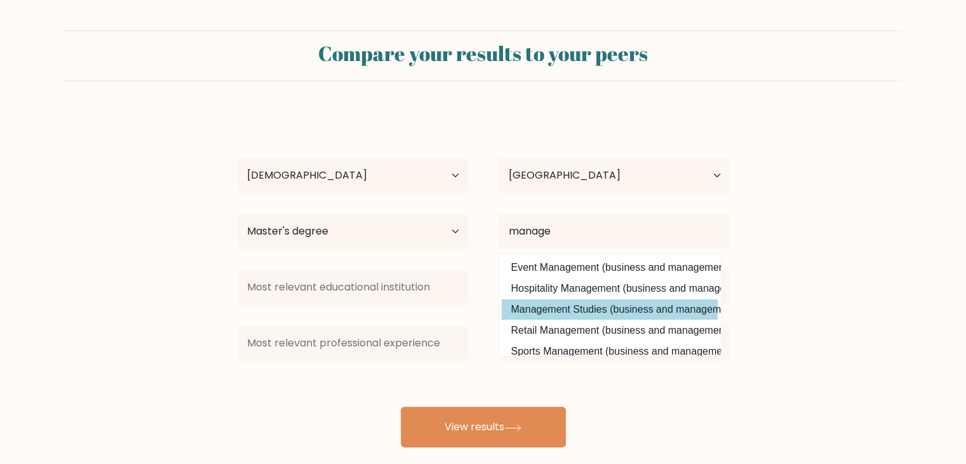
click at [571, 308] on option "Management Studies (business and management)" at bounding box center [610, 309] width 216 height 20
type input "Management Studies"
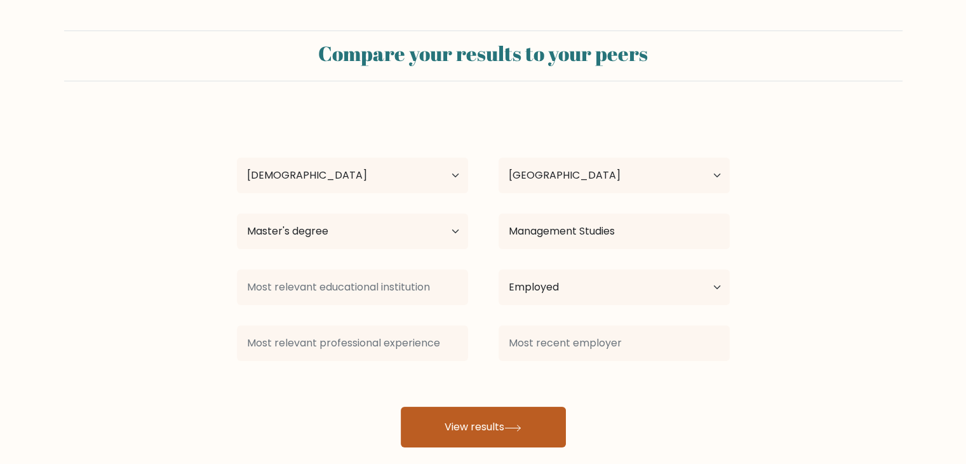
click at [487, 421] on button "View results" at bounding box center [483, 427] width 165 height 41
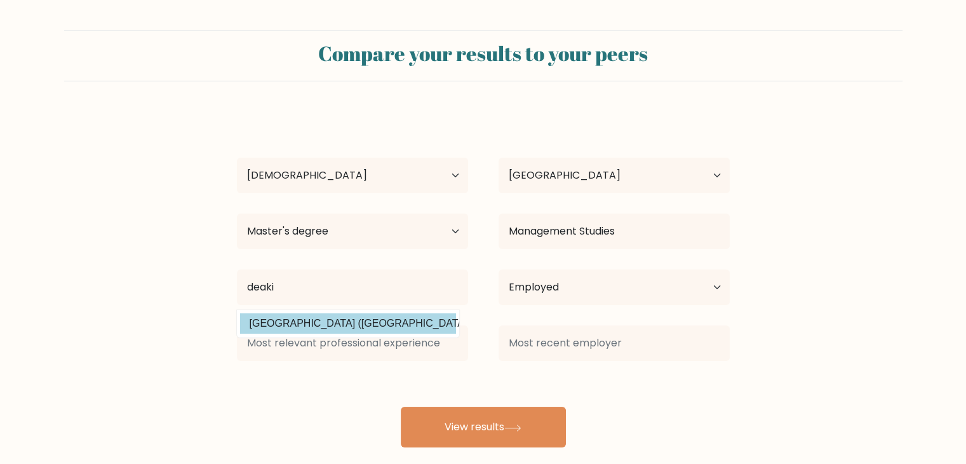
click at [383, 324] on option "Deakin University (Australia)" at bounding box center [348, 323] width 216 height 20
type input "[GEOGRAPHIC_DATA]"
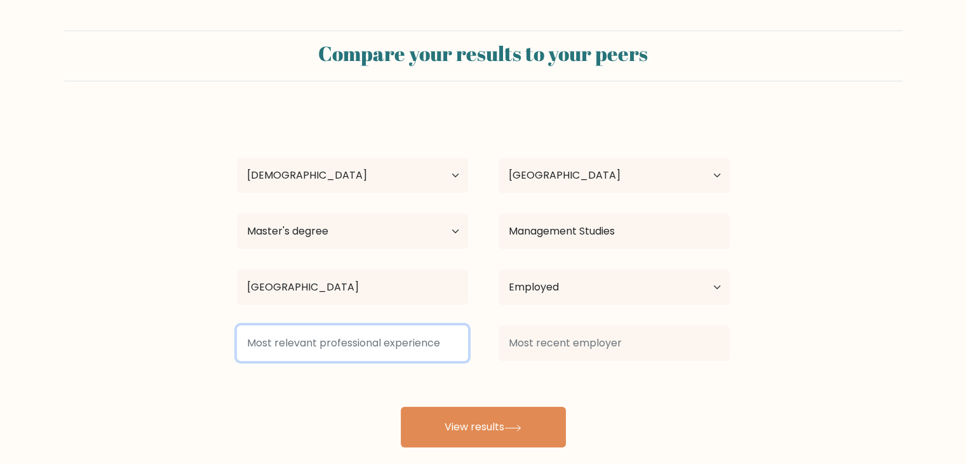
click at [378, 346] on input at bounding box center [352, 343] width 231 height 36
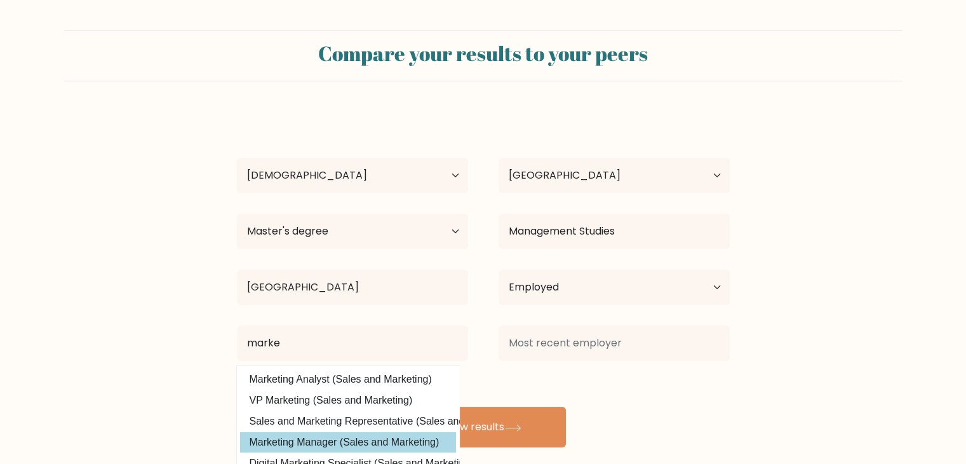
click at [332, 435] on option "Marketing Manager (Sales and Marketing)" at bounding box center [348, 442] width 216 height 20
type input "Marketing Manager"
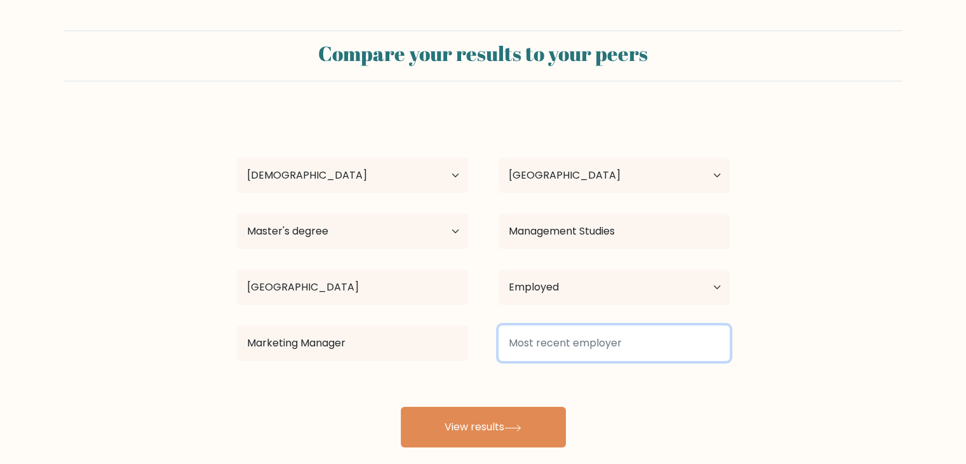
click at [582, 343] on input at bounding box center [614, 343] width 231 height 36
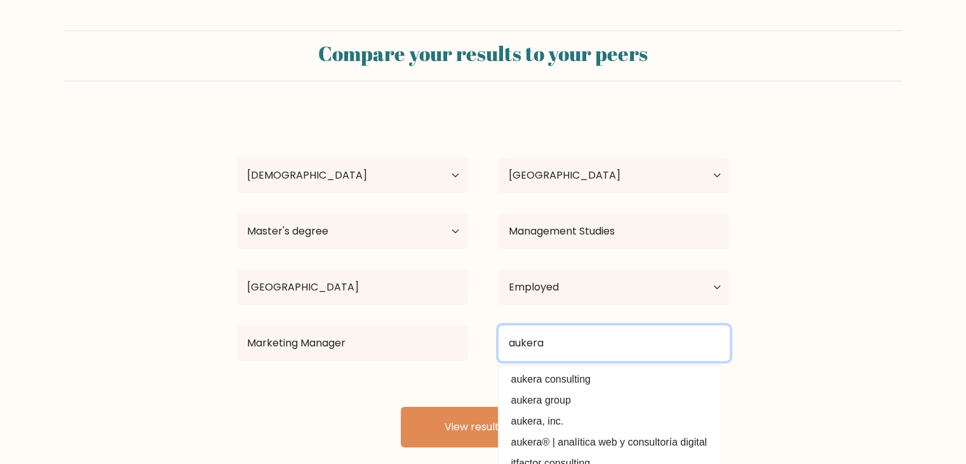
click at [556, 343] on input "aukera" at bounding box center [614, 343] width 231 height 36
type input "aukera jewellry"
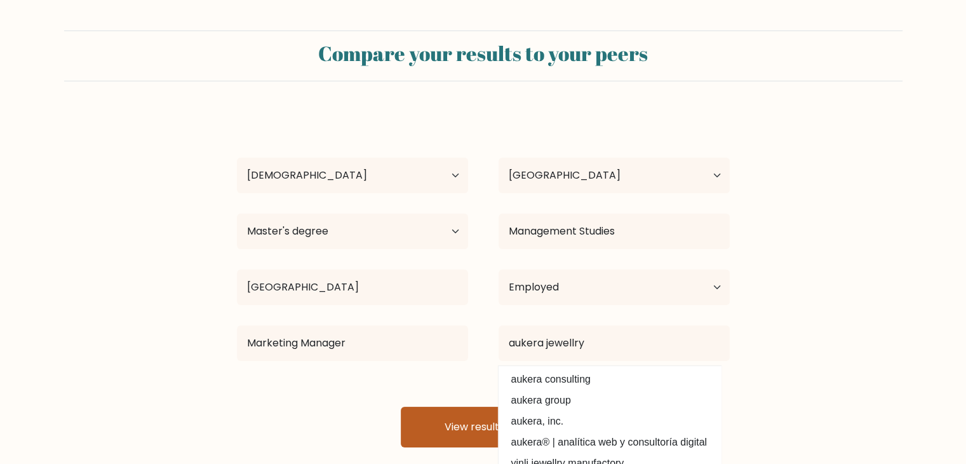
click at [478, 427] on button "View results" at bounding box center [483, 427] width 165 height 41
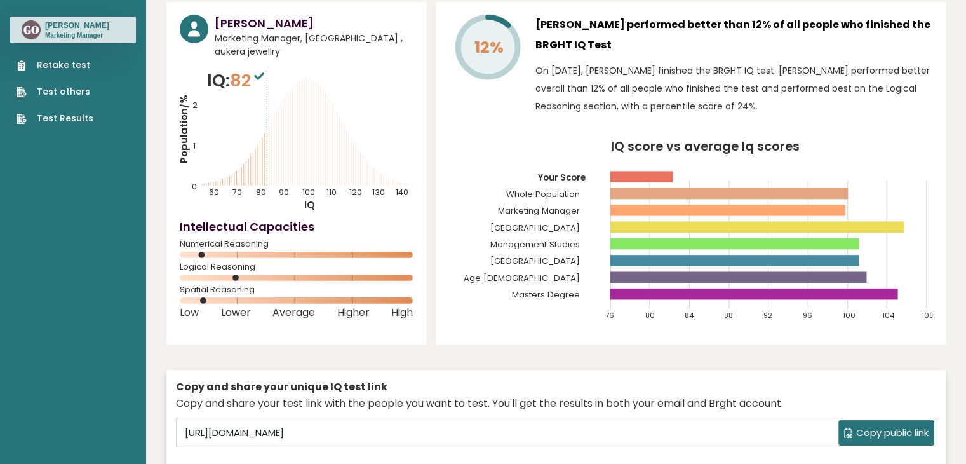
scroll to position [52, 0]
